Goal: Information Seeking & Learning: Learn about a topic

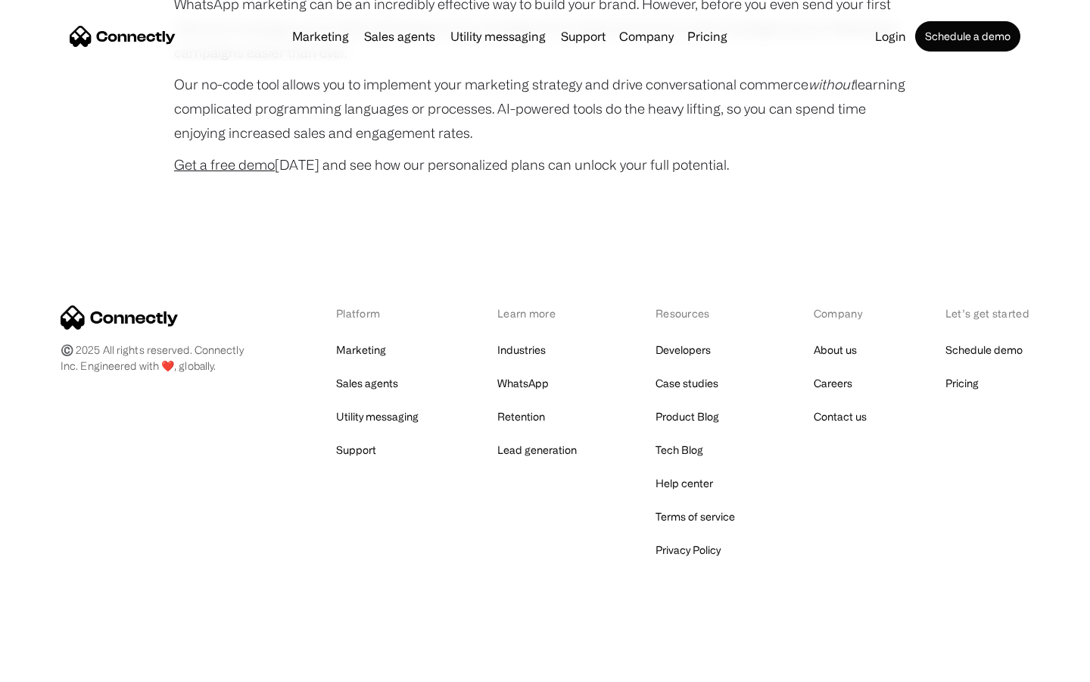
scroll to position [4102, 0]
